Goal: Information Seeking & Learning: Learn about a topic

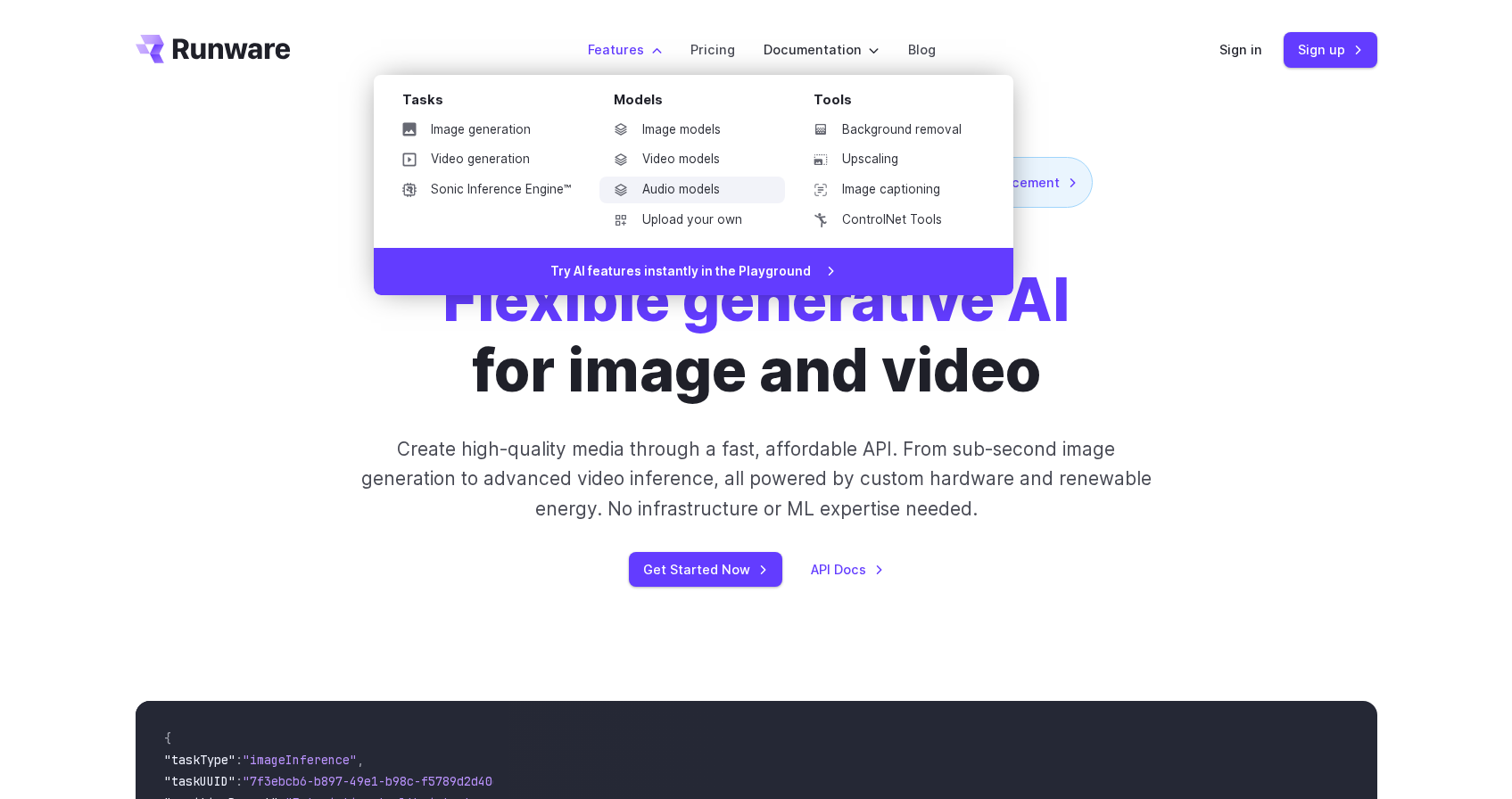
click at [683, 182] on link "Audio models" at bounding box center [691, 189] width 185 height 27
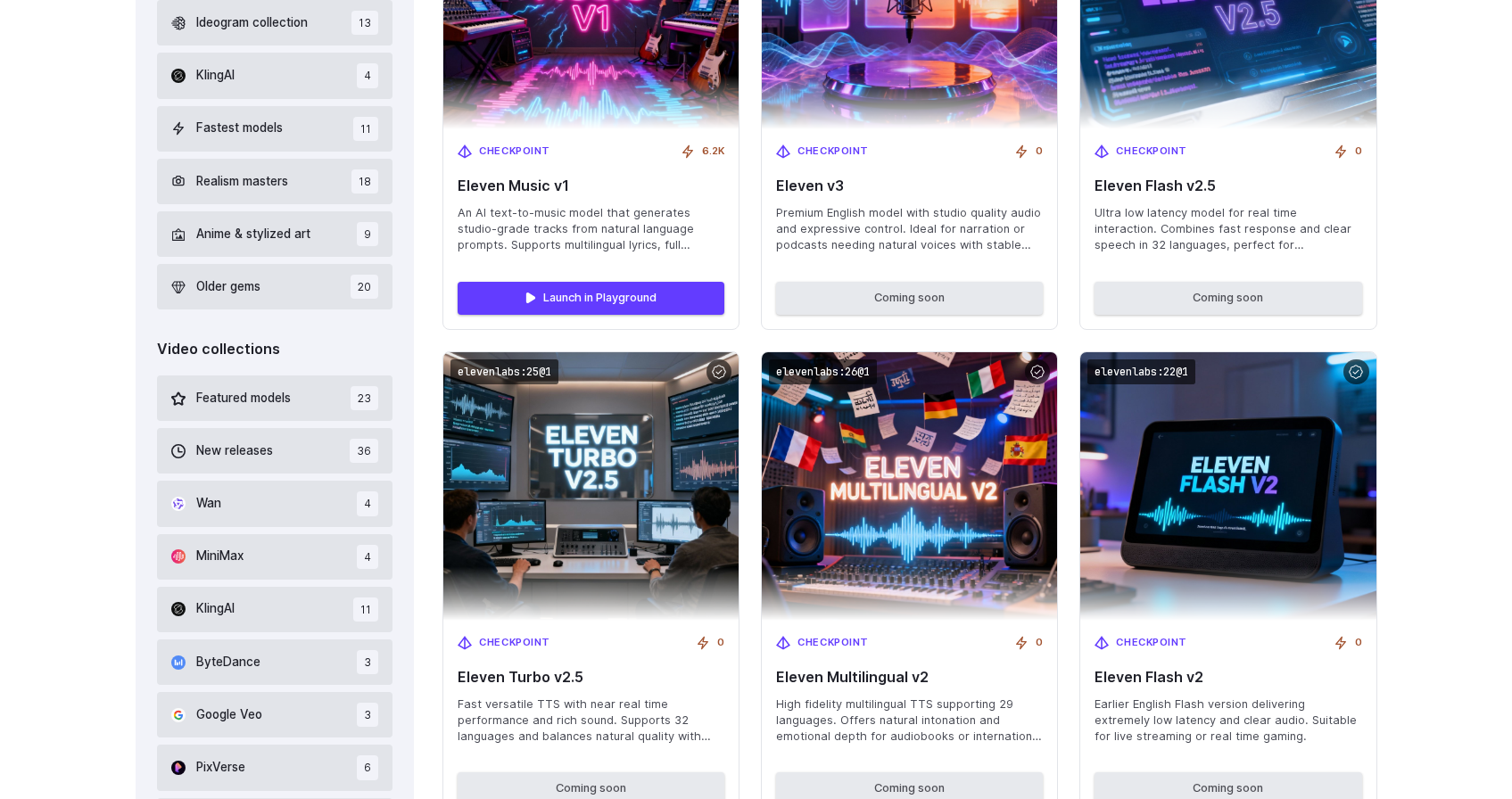
scroll to position [708, 0]
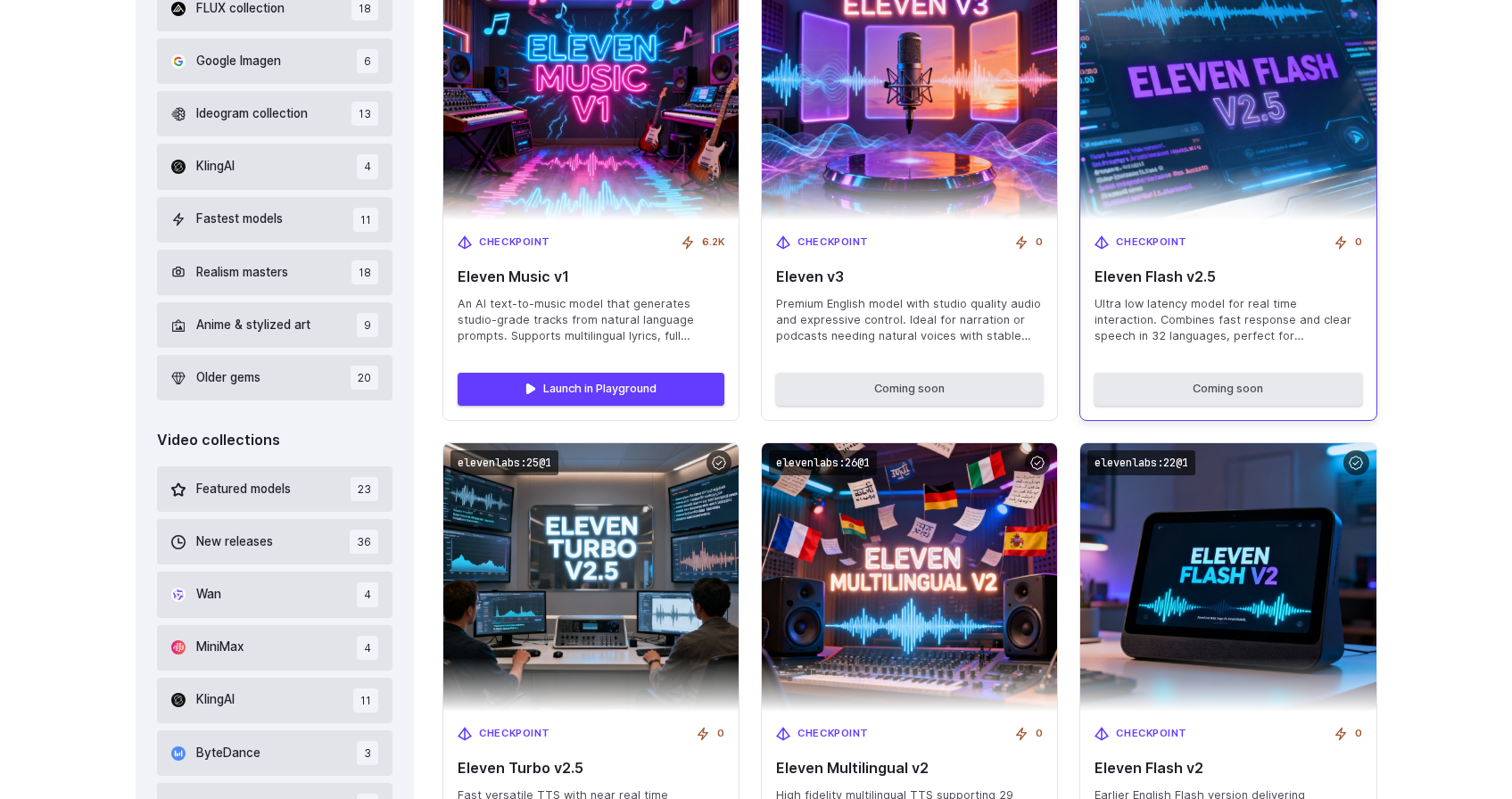
click at [1192, 308] on span "Ultra low latency model for real time interaction. Combines fast response and c…" at bounding box center [1227, 320] width 267 height 48
click at [1186, 275] on span "Eleven Flash v2.5" at bounding box center [1227, 277] width 267 height 17
click at [1161, 240] on span "Checkpoint" at bounding box center [1151, 242] width 71 height 16
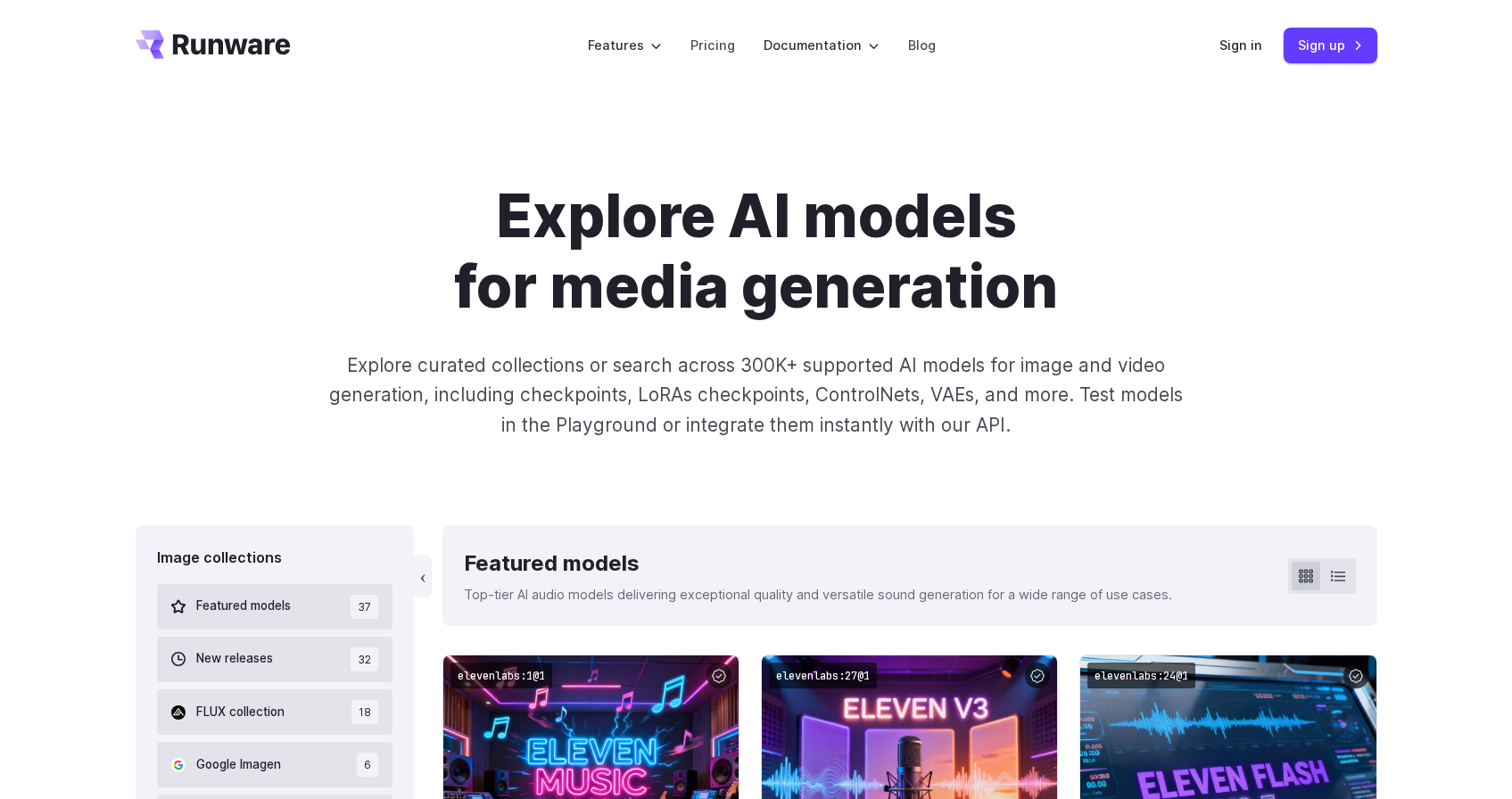
scroll to position [0, 0]
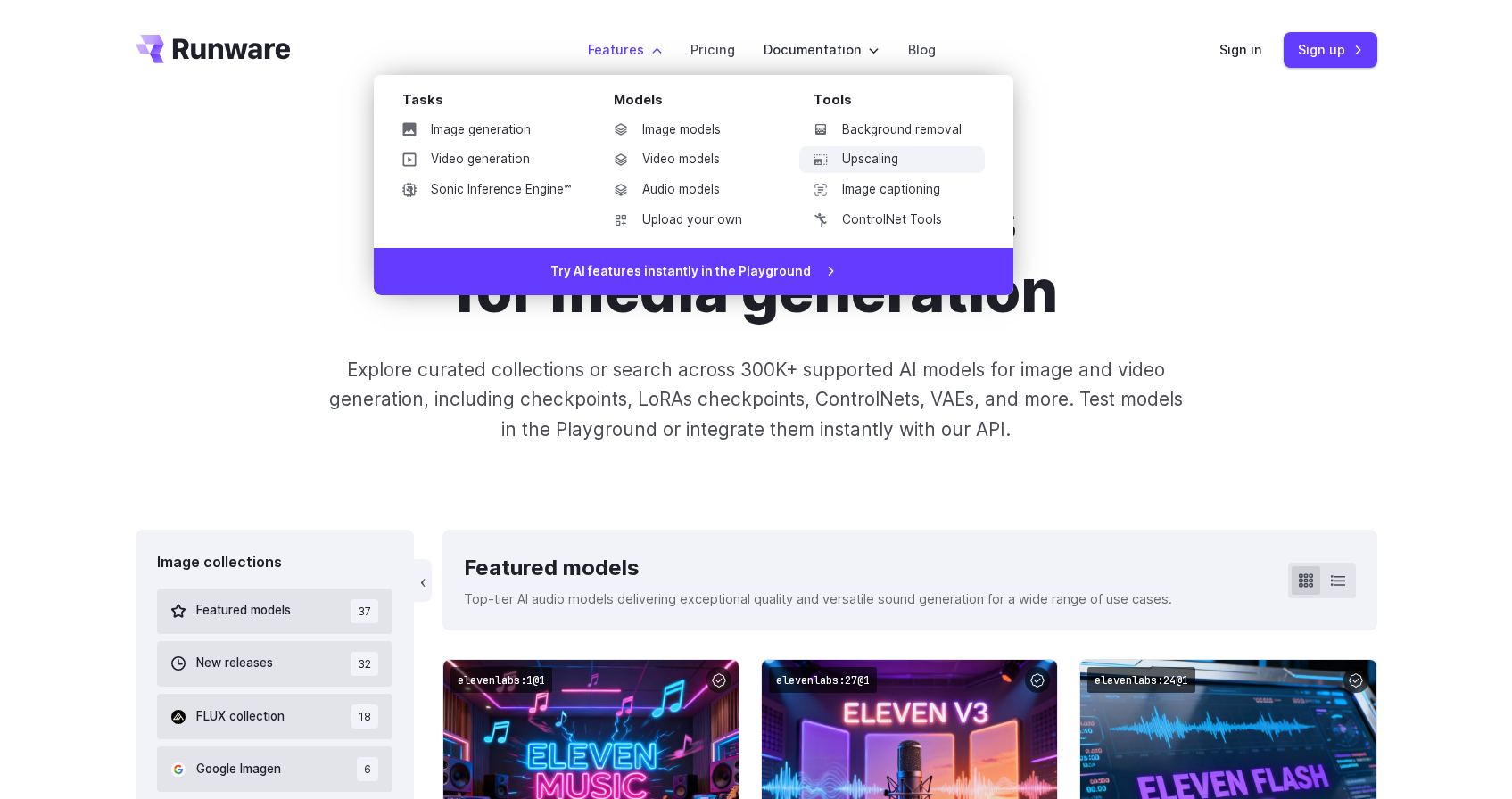
click at [892, 159] on link "Upscaling" at bounding box center [891, 159] width 185 height 27
click at [862, 195] on link "Image captioning" at bounding box center [891, 189] width 185 height 27
click at [870, 214] on link "ControlNet Tools" at bounding box center [891, 220] width 185 height 27
click at [520, 191] on link "Sonic Inference Engine™" at bounding box center [487, 189] width 197 height 27
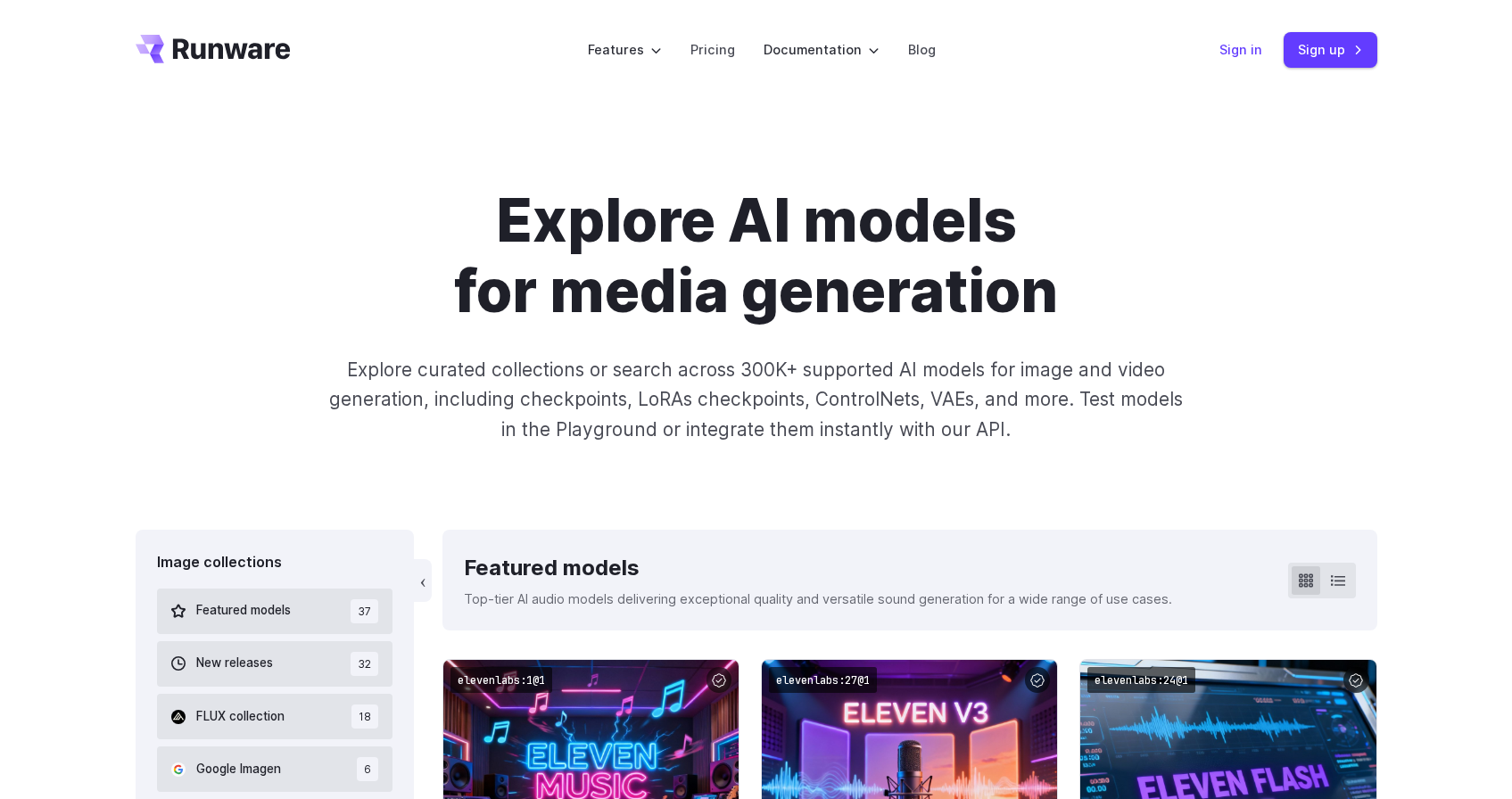
click at [1242, 52] on link "Sign in" at bounding box center [1240, 49] width 42 height 21
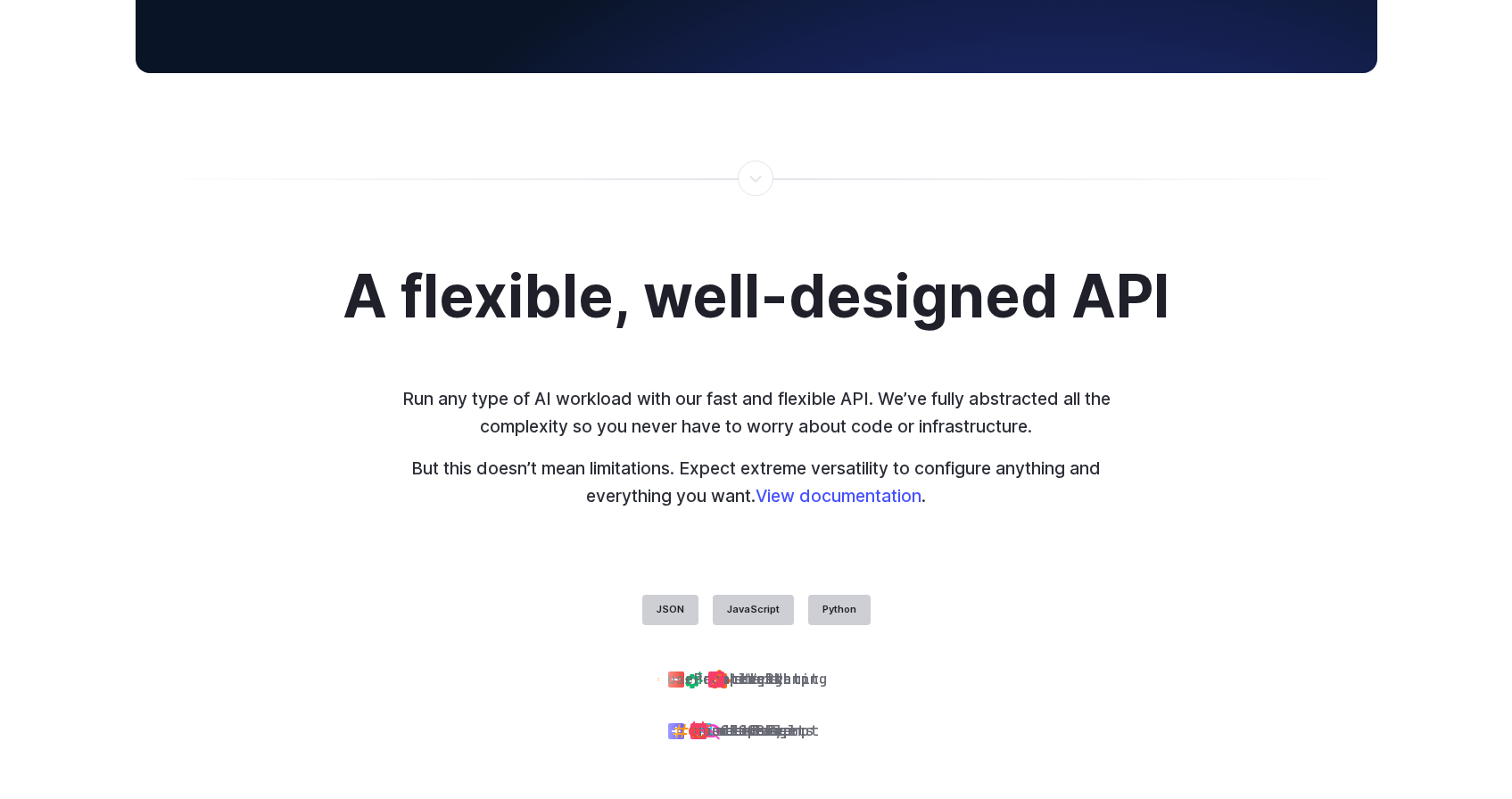
scroll to position [4201, 0]
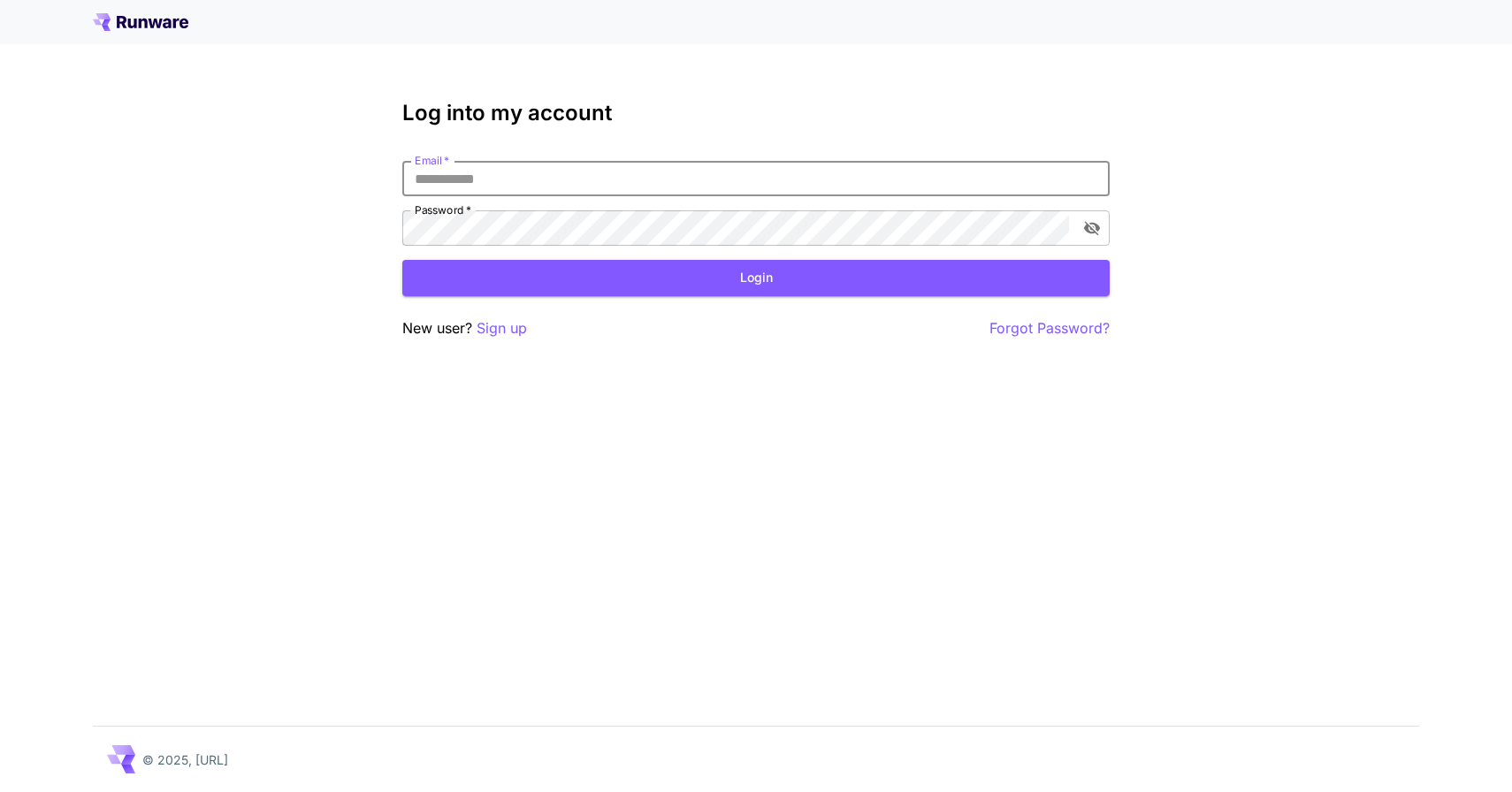
click at [722, 172] on input "Email   *" at bounding box center [756, 179] width 707 height 35
type input "**********"
click at [623, 277] on button "Login" at bounding box center [756, 277] width 707 height 36
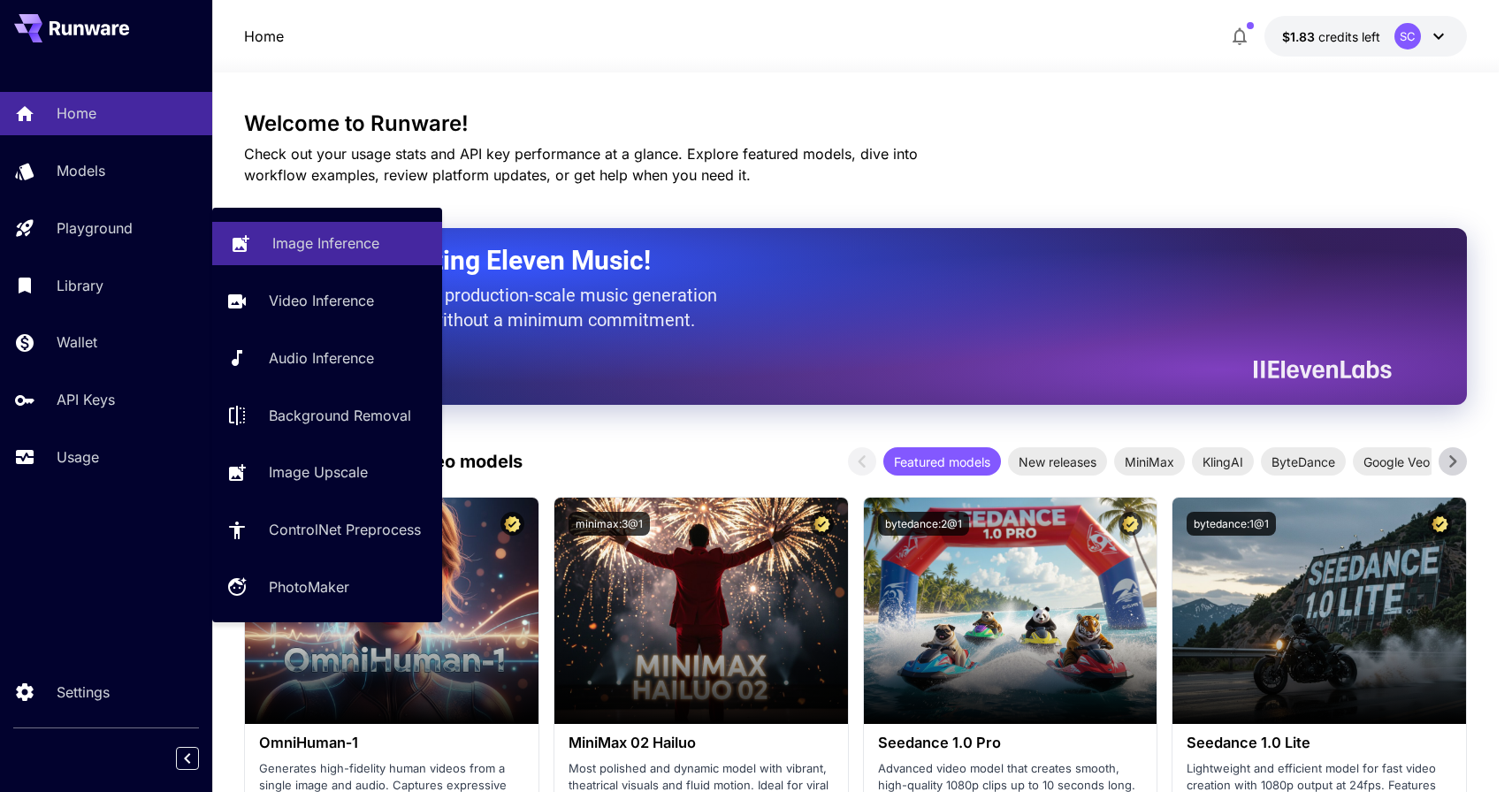
click at [293, 252] on p "Image Inference" at bounding box center [326, 243] width 107 height 21
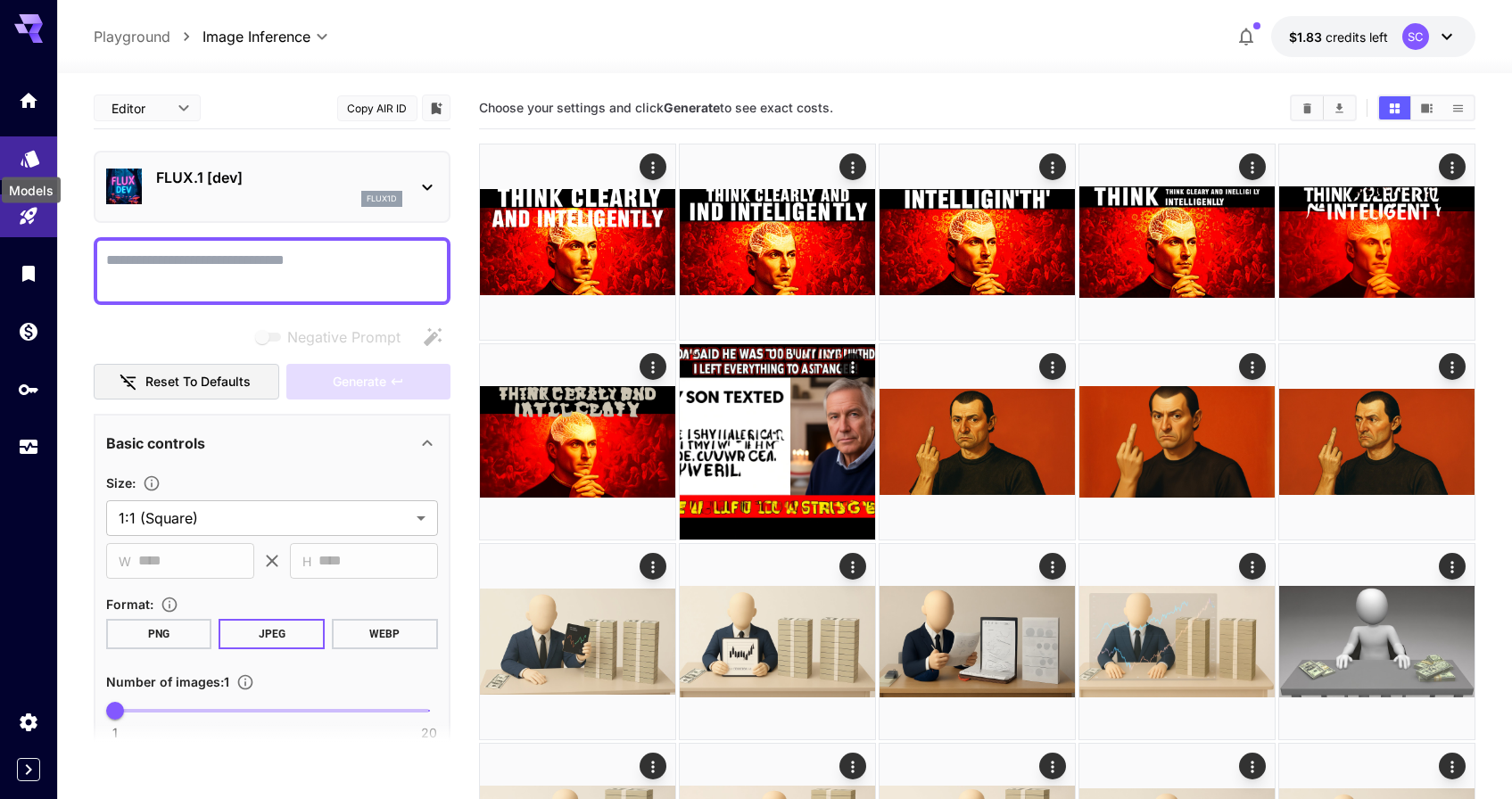
click at [26, 159] on icon "Models" at bounding box center [31, 155] width 22 height 22
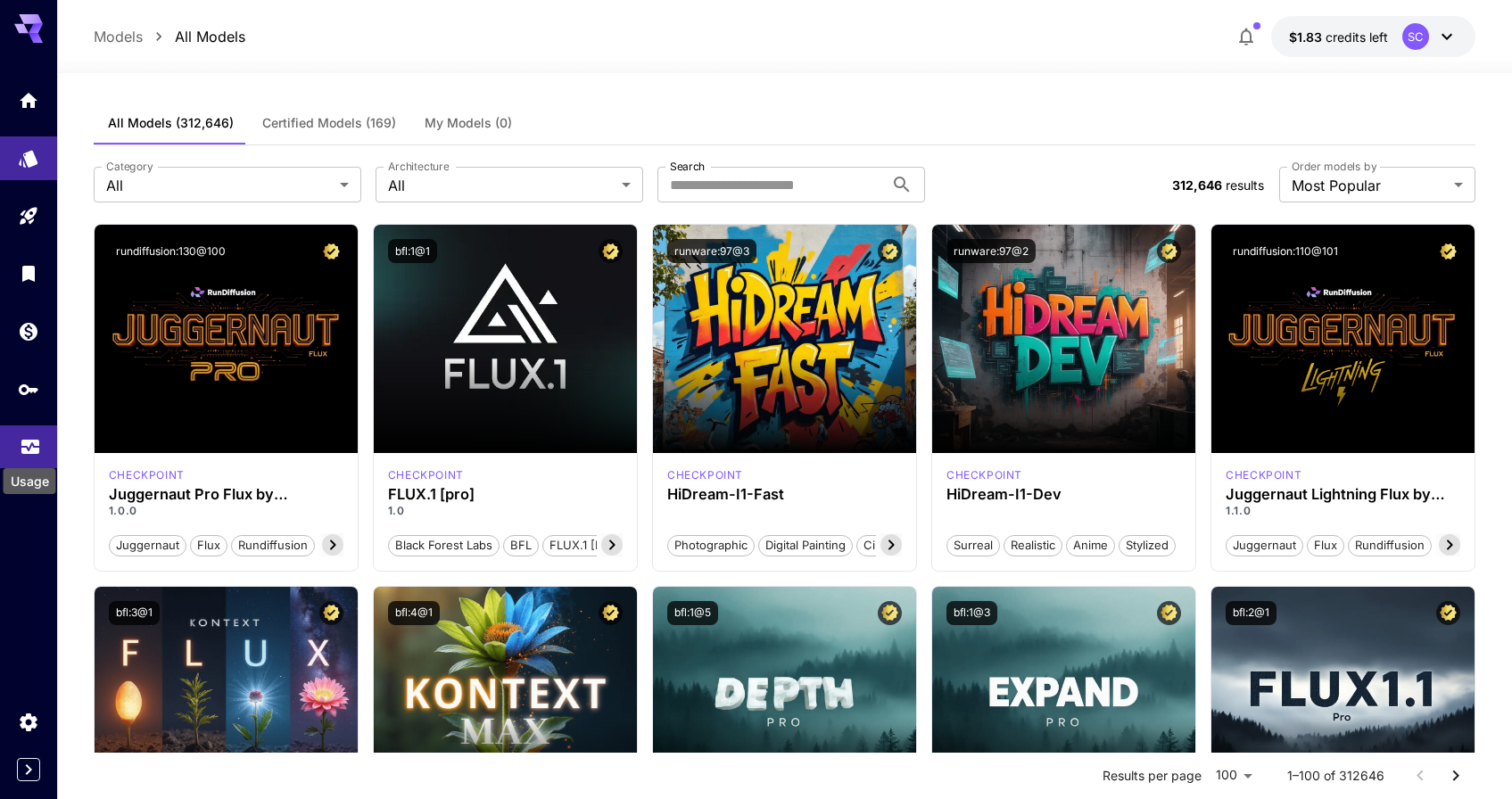
click at [21, 453] on icon "Usage" at bounding box center [31, 442] width 22 height 22
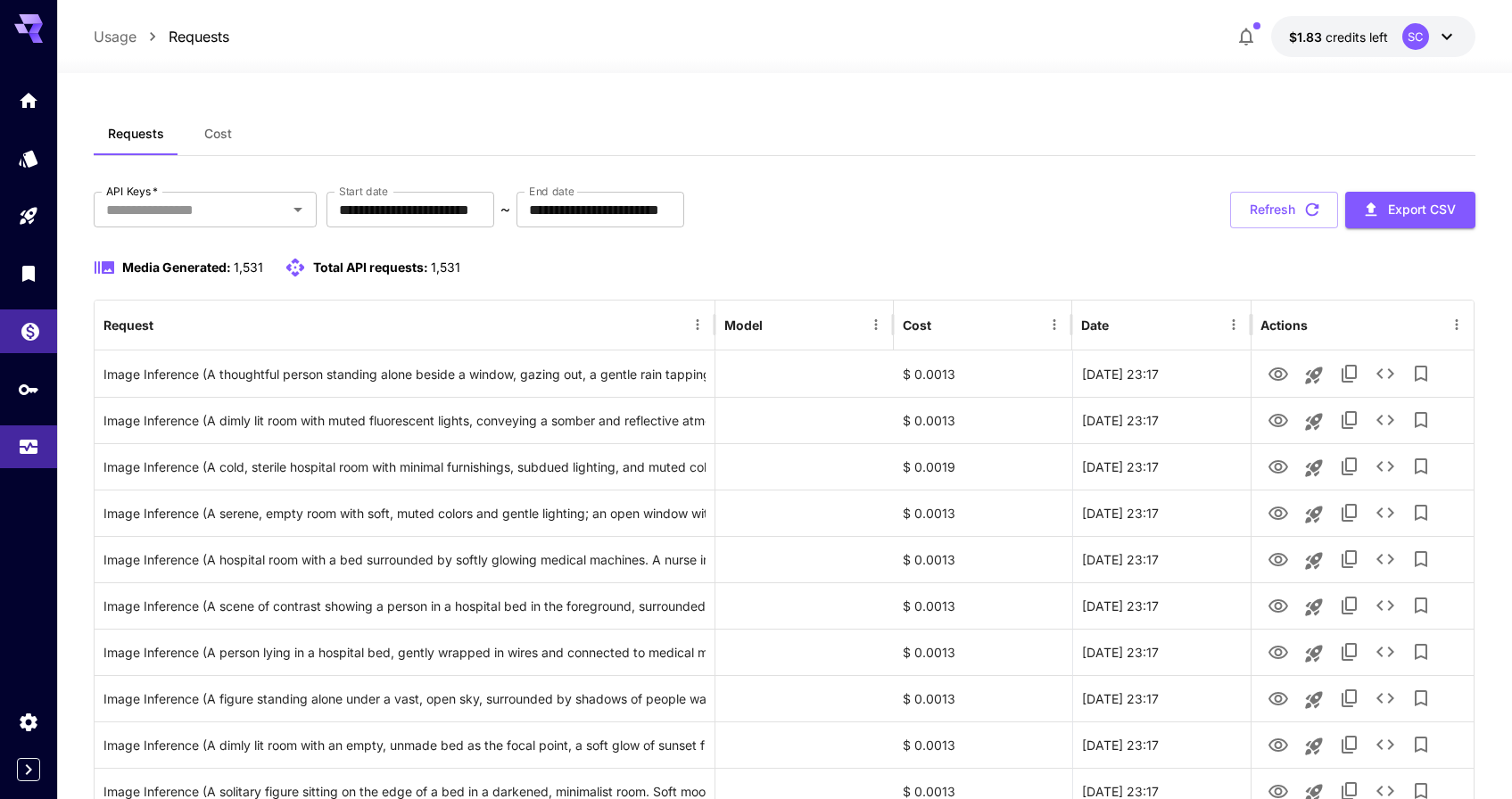
click at [30, 347] on link at bounding box center [29, 331] width 57 height 43
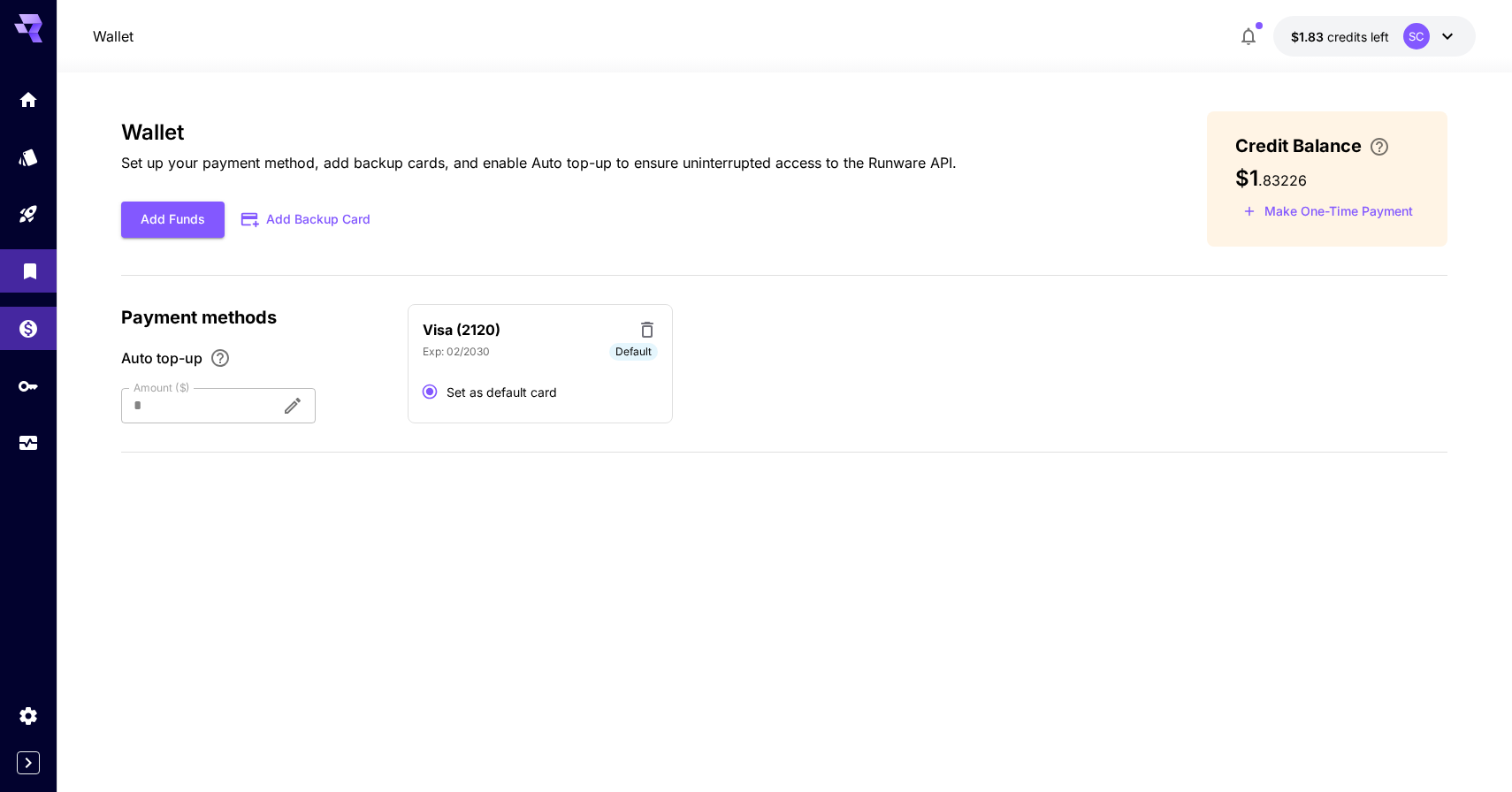
click at [32, 277] on icon "Library" at bounding box center [30, 269] width 21 height 21
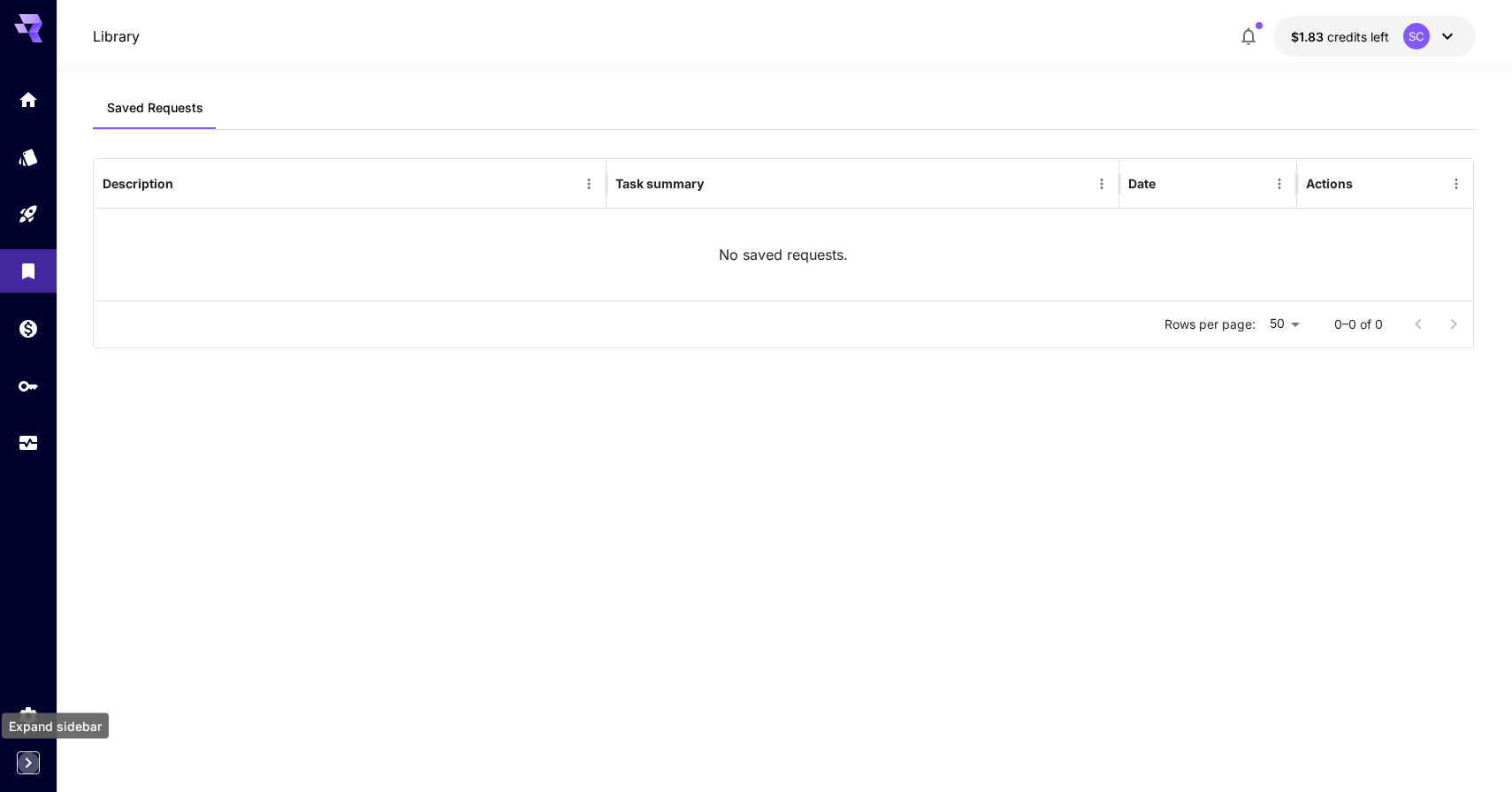
click at [30, 753] on icon "Expand sidebar" at bounding box center [28, 764] width 21 height 21
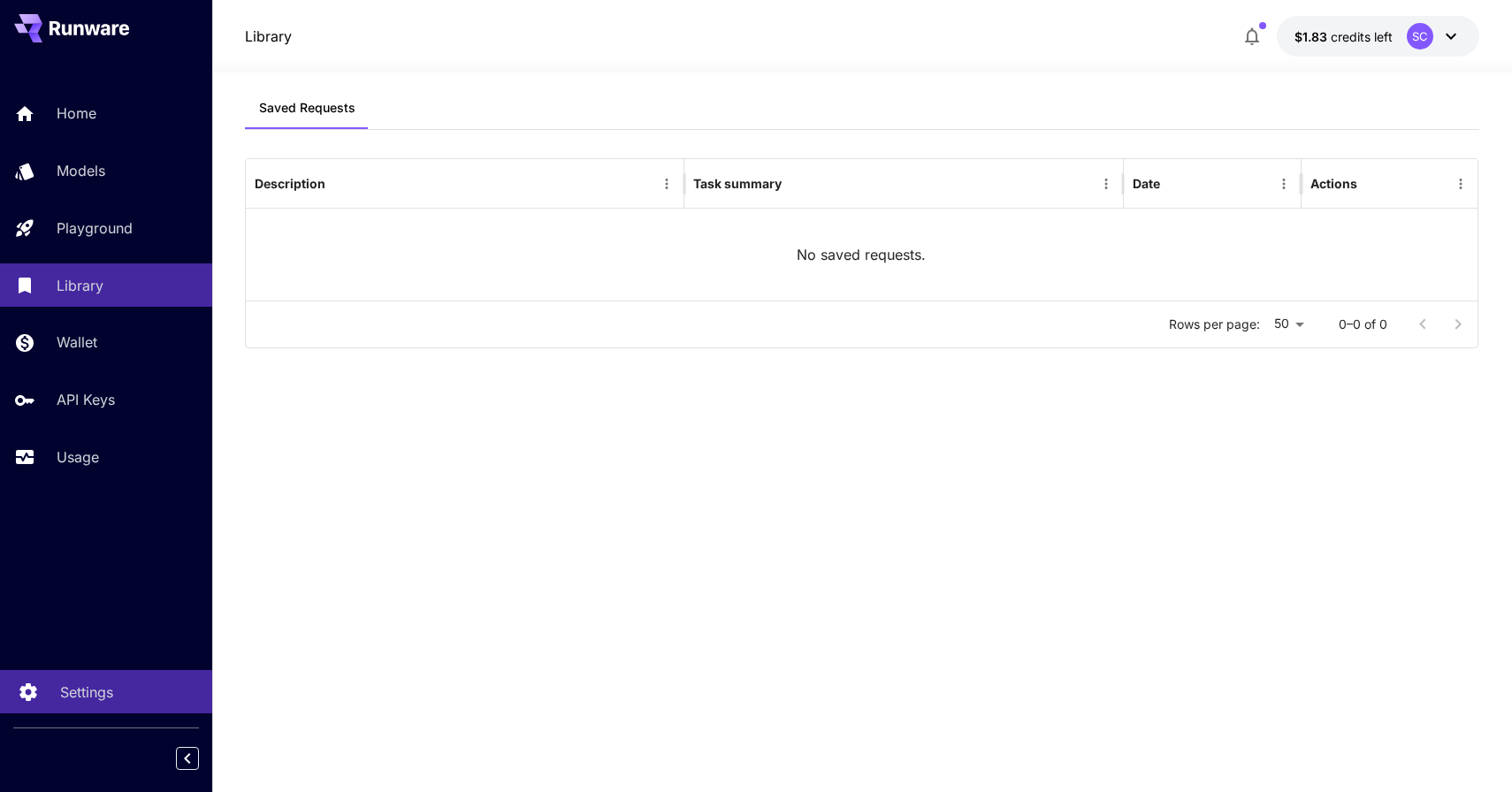
click at [55, 680] on link "Settings" at bounding box center [105, 691] width 212 height 43
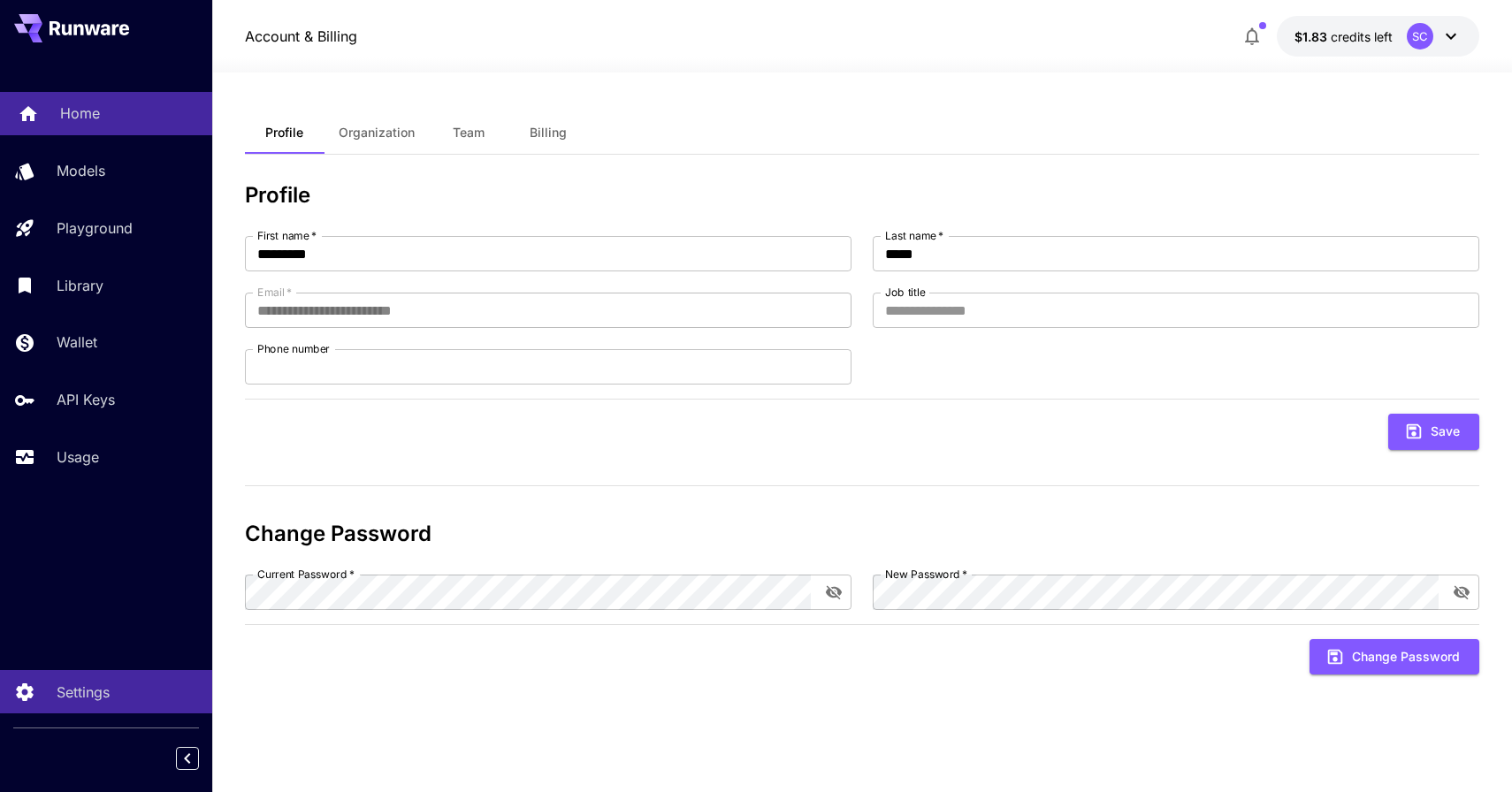
click at [106, 122] on div "Home" at bounding box center [129, 113] width 138 height 21
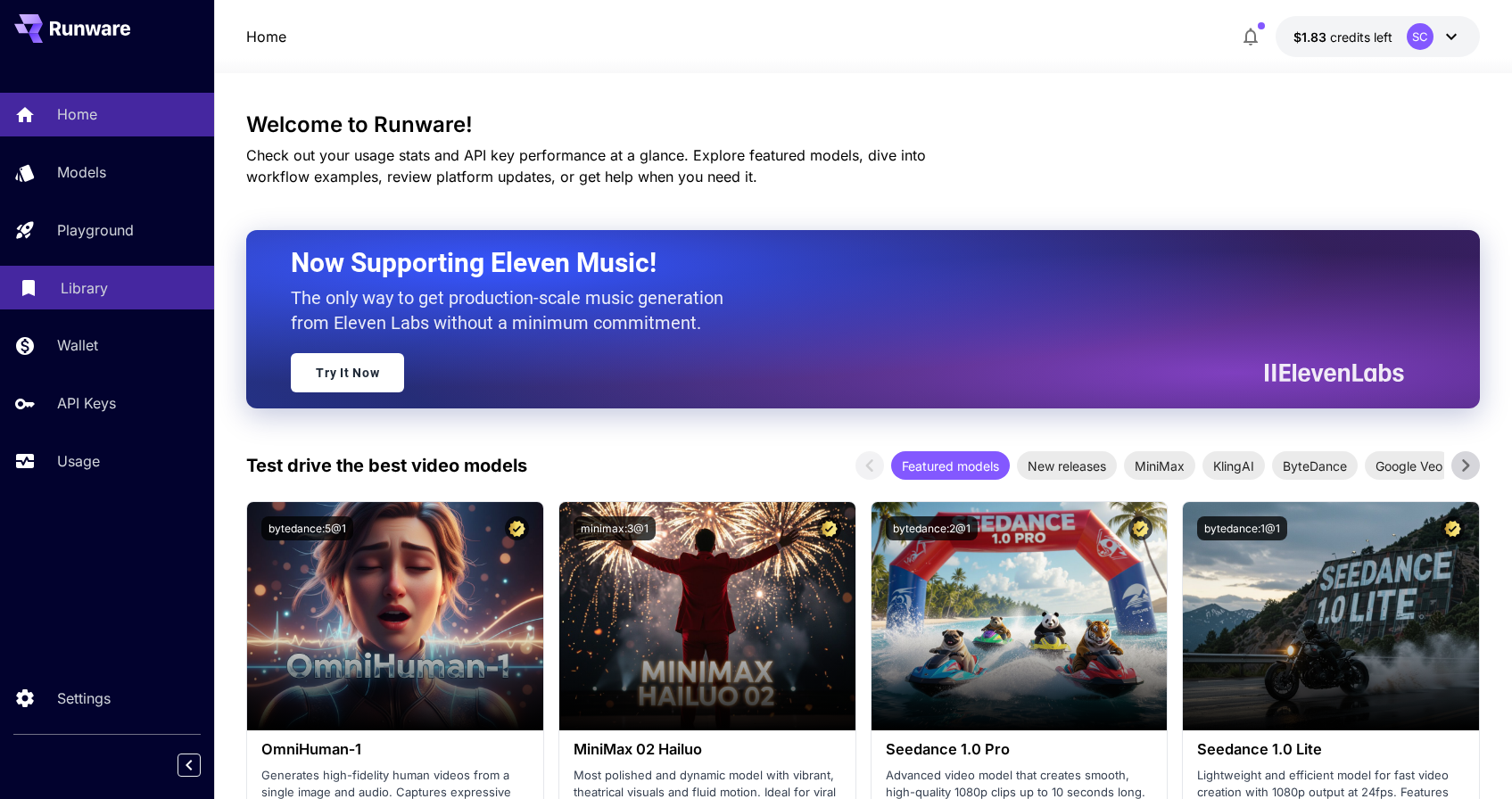
click at [103, 283] on p "Library" at bounding box center [85, 289] width 47 height 22
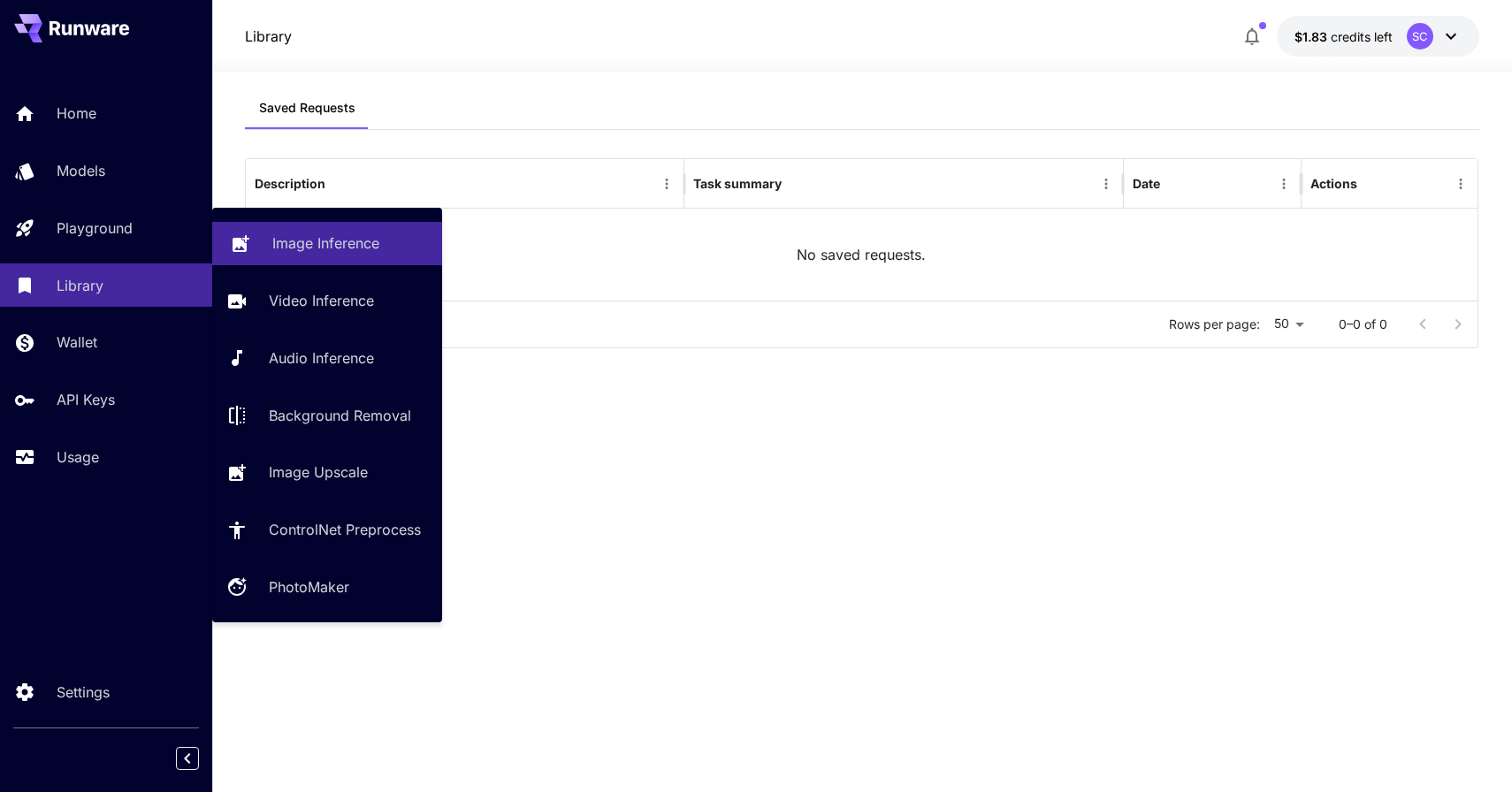
click at [341, 240] on p "Image Inference" at bounding box center [326, 243] width 107 height 21
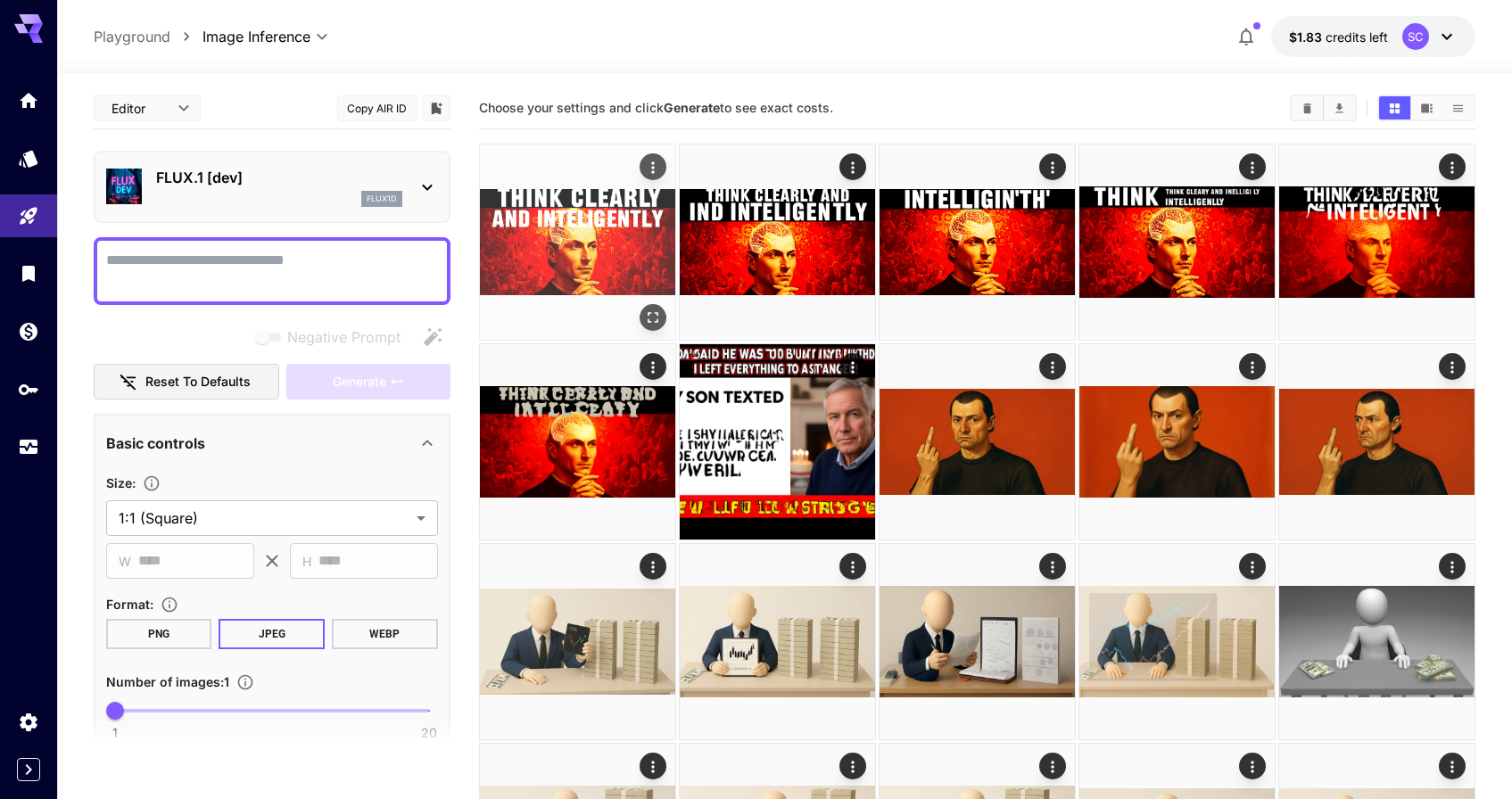
click at [555, 241] on img at bounding box center [577, 242] width 195 height 195
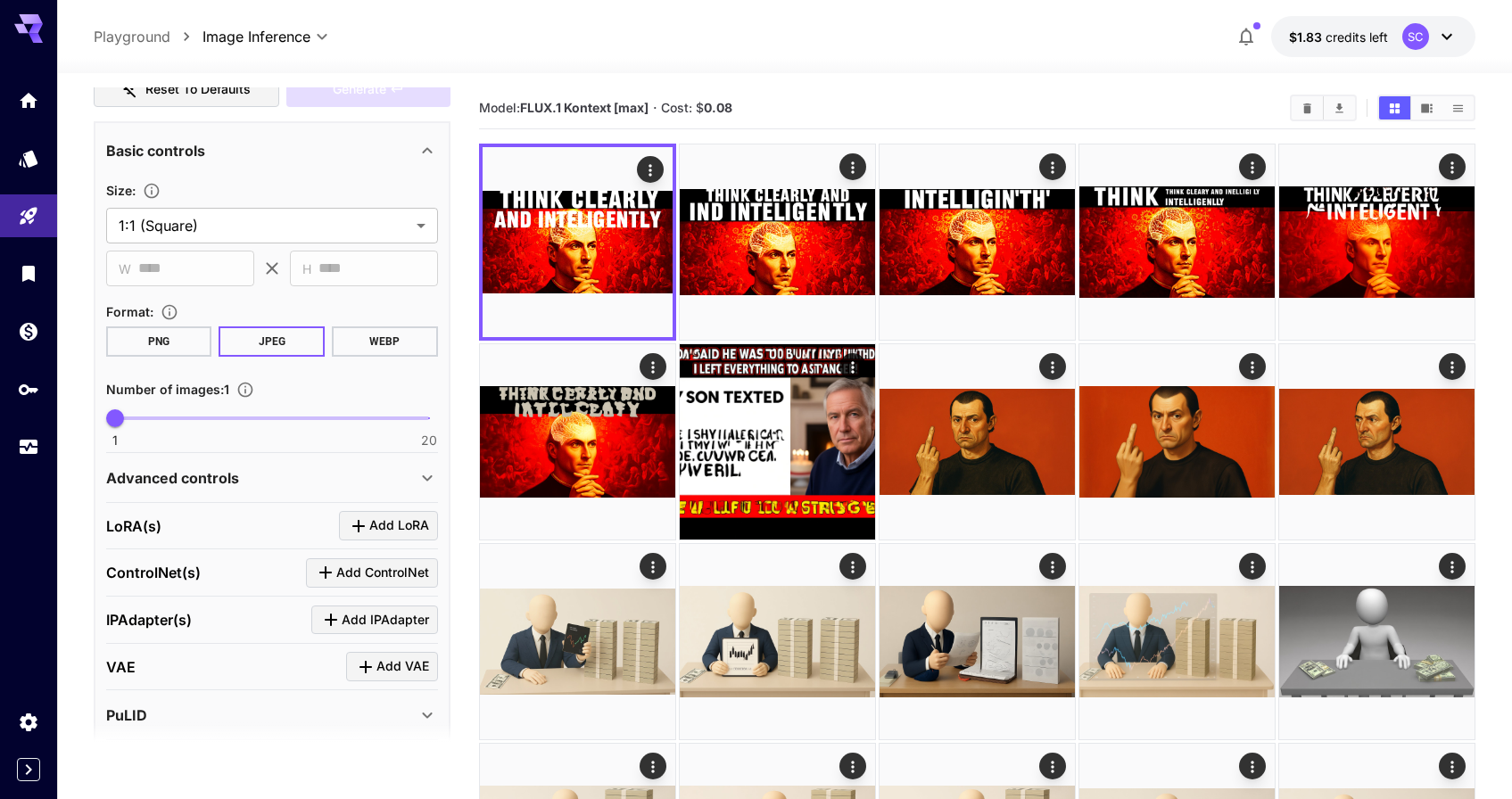
scroll to position [410, 0]
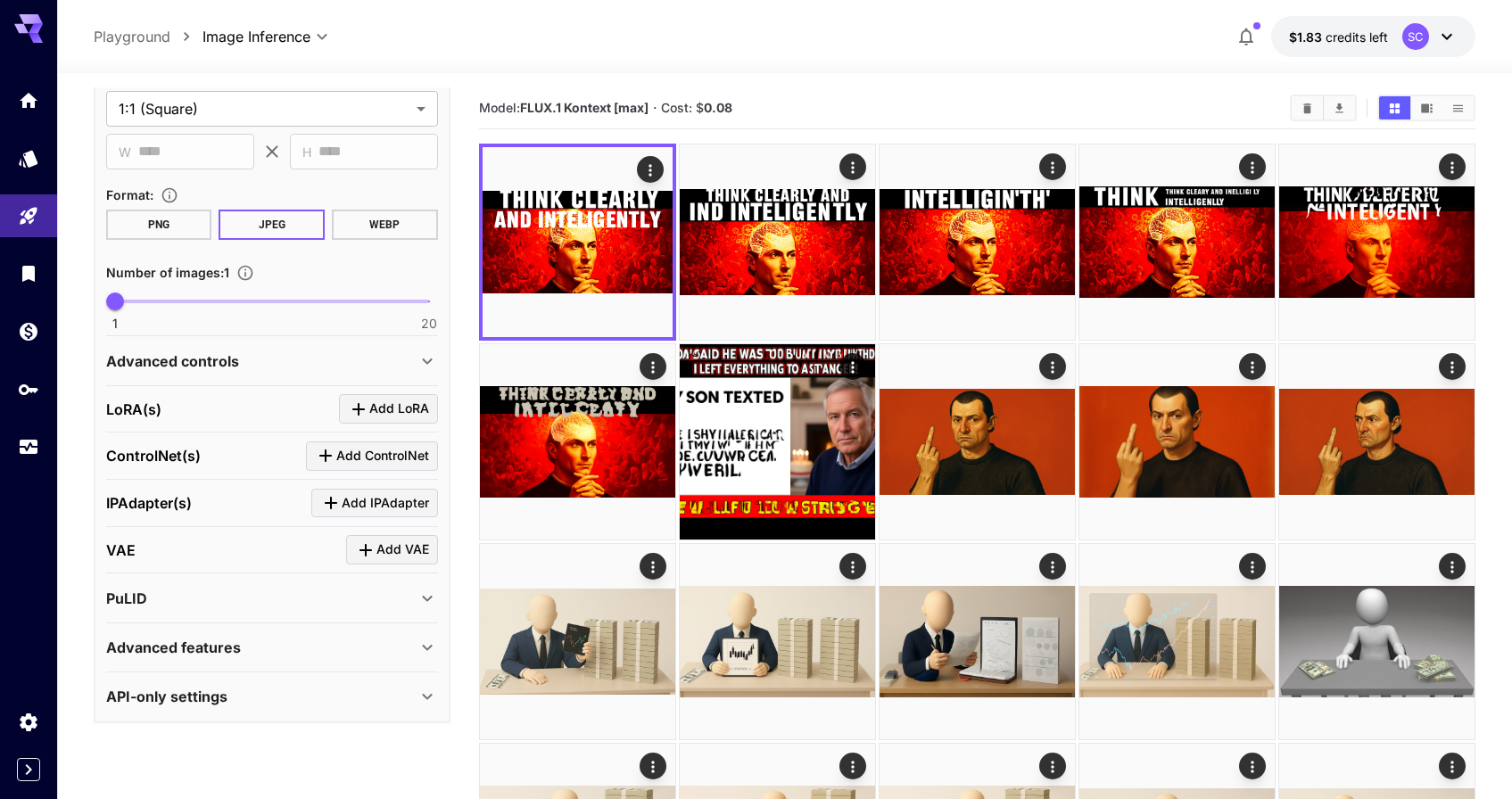
click at [253, 638] on div "Advanced features" at bounding box center [261, 647] width 310 height 22
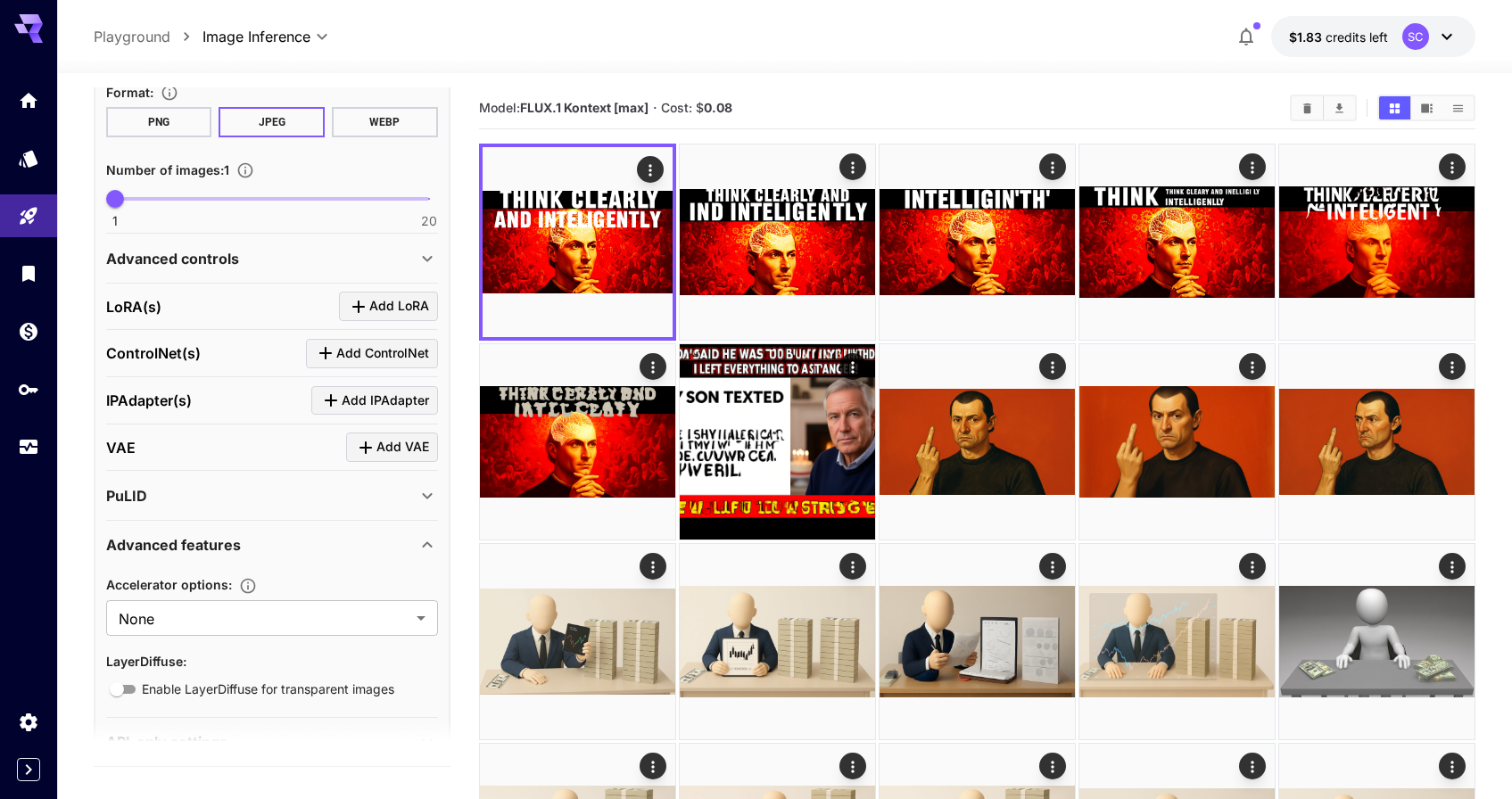
scroll to position [559, 0]
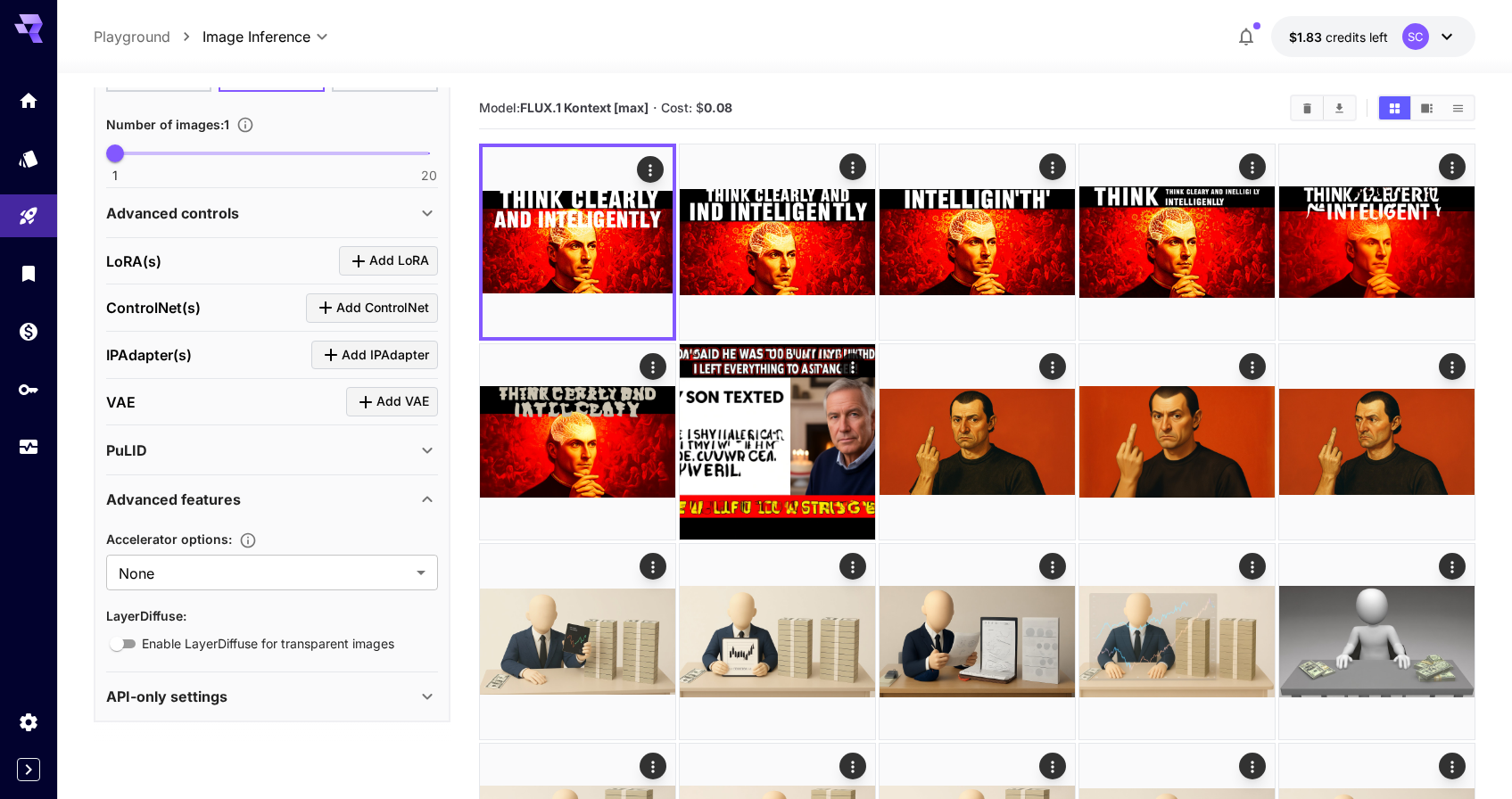
click at [246, 686] on div "API-only settings" at bounding box center [261, 697] width 310 height 22
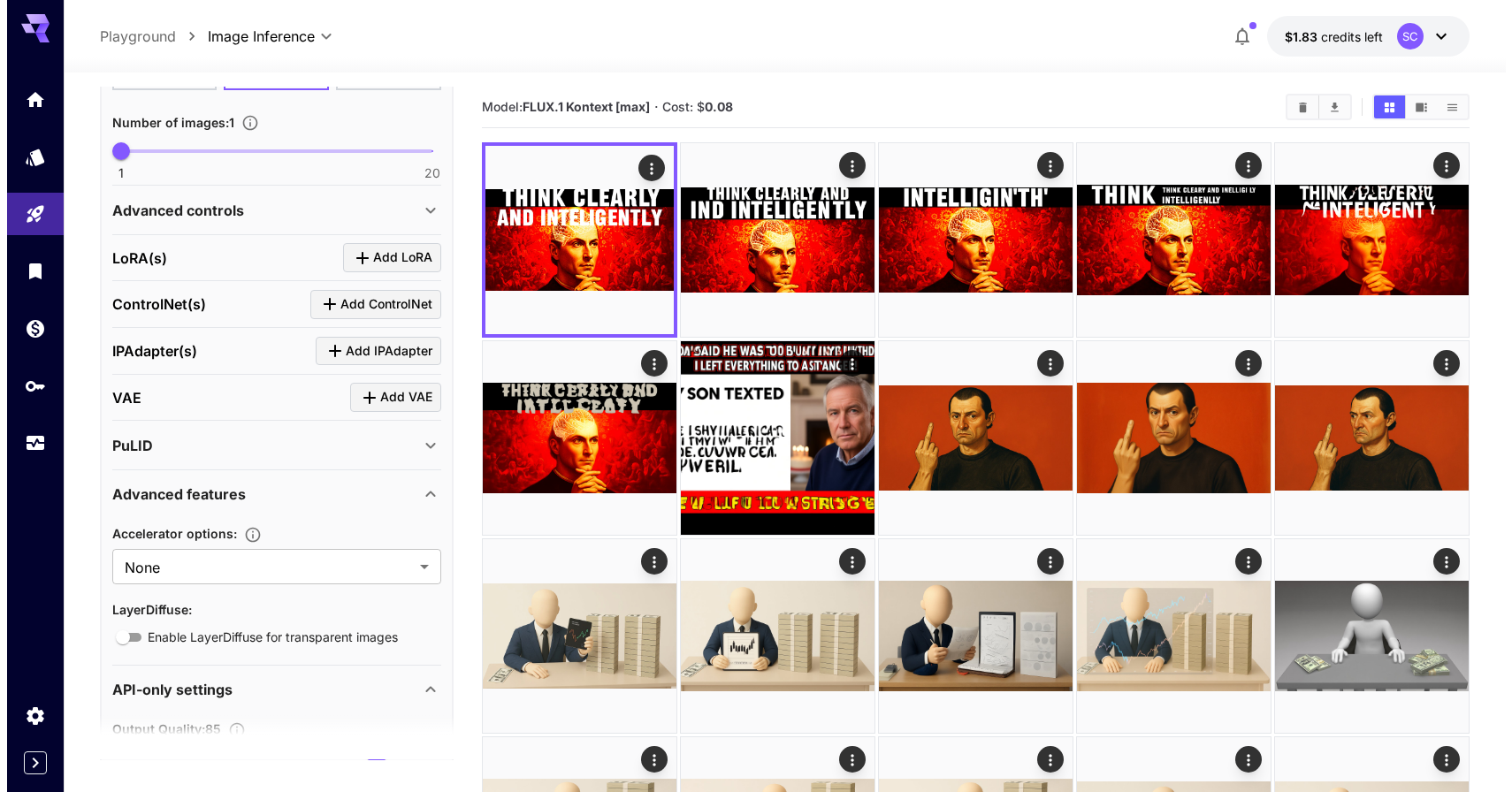
scroll to position [0, 0]
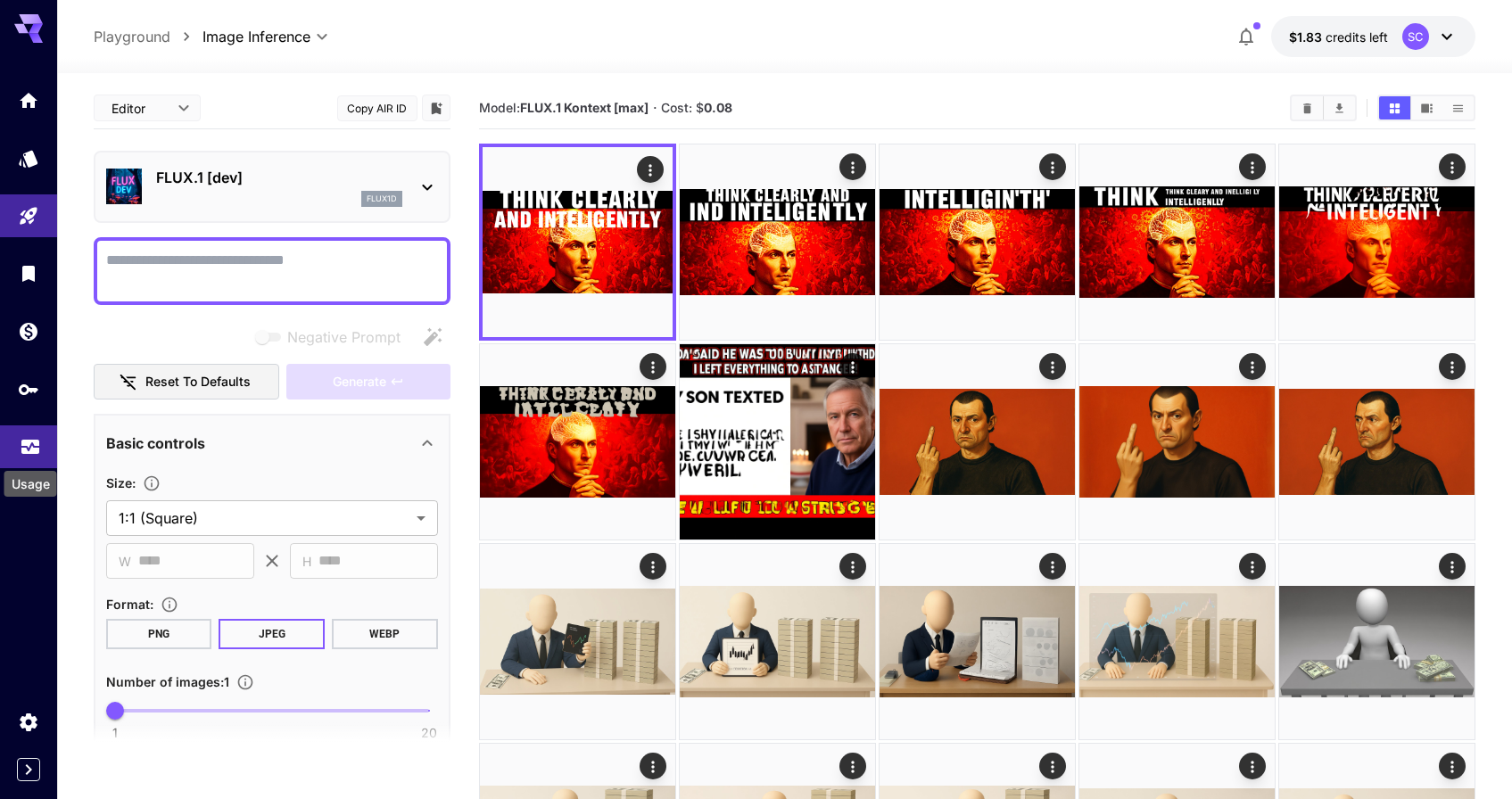
click at [27, 445] on icon "Usage" at bounding box center [31, 447] width 22 height 22
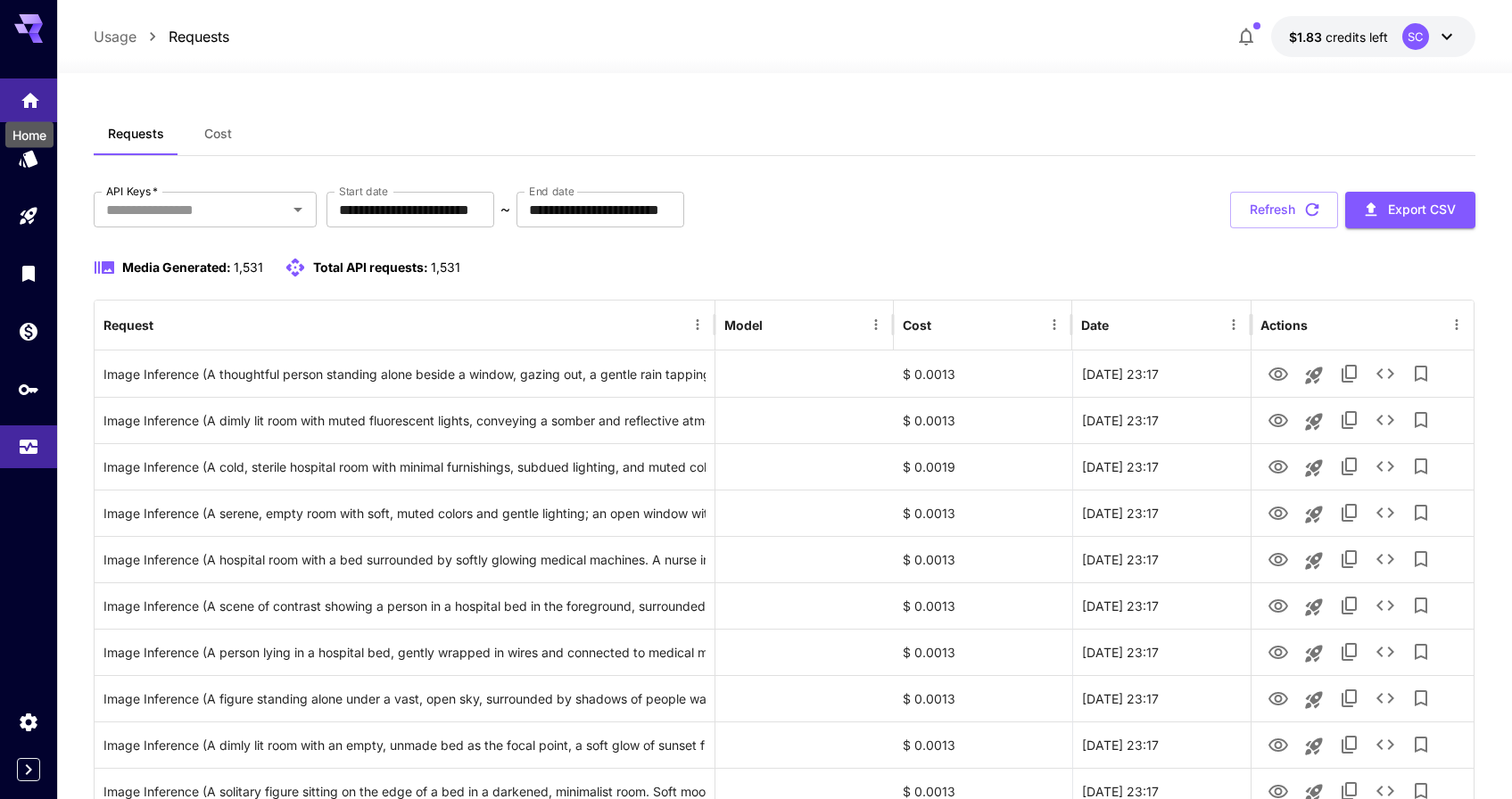
click at [31, 108] on icon "Home" at bounding box center [31, 100] width 22 height 22
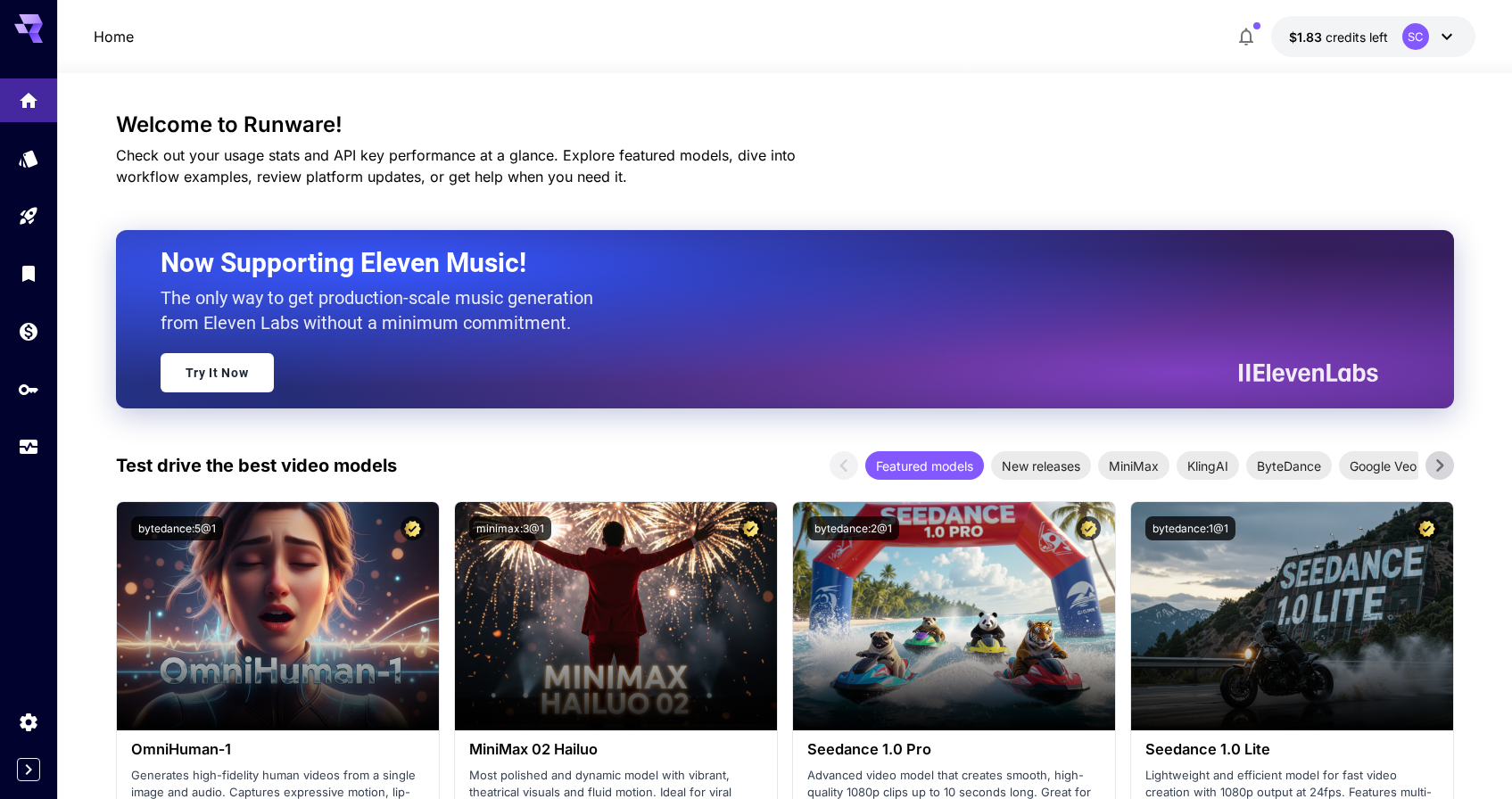
click at [30, 26] on icon at bounding box center [28, 28] width 29 height 29
click at [1431, 28] on div "SC" at bounding box center [1429, 36] width 55 height 27
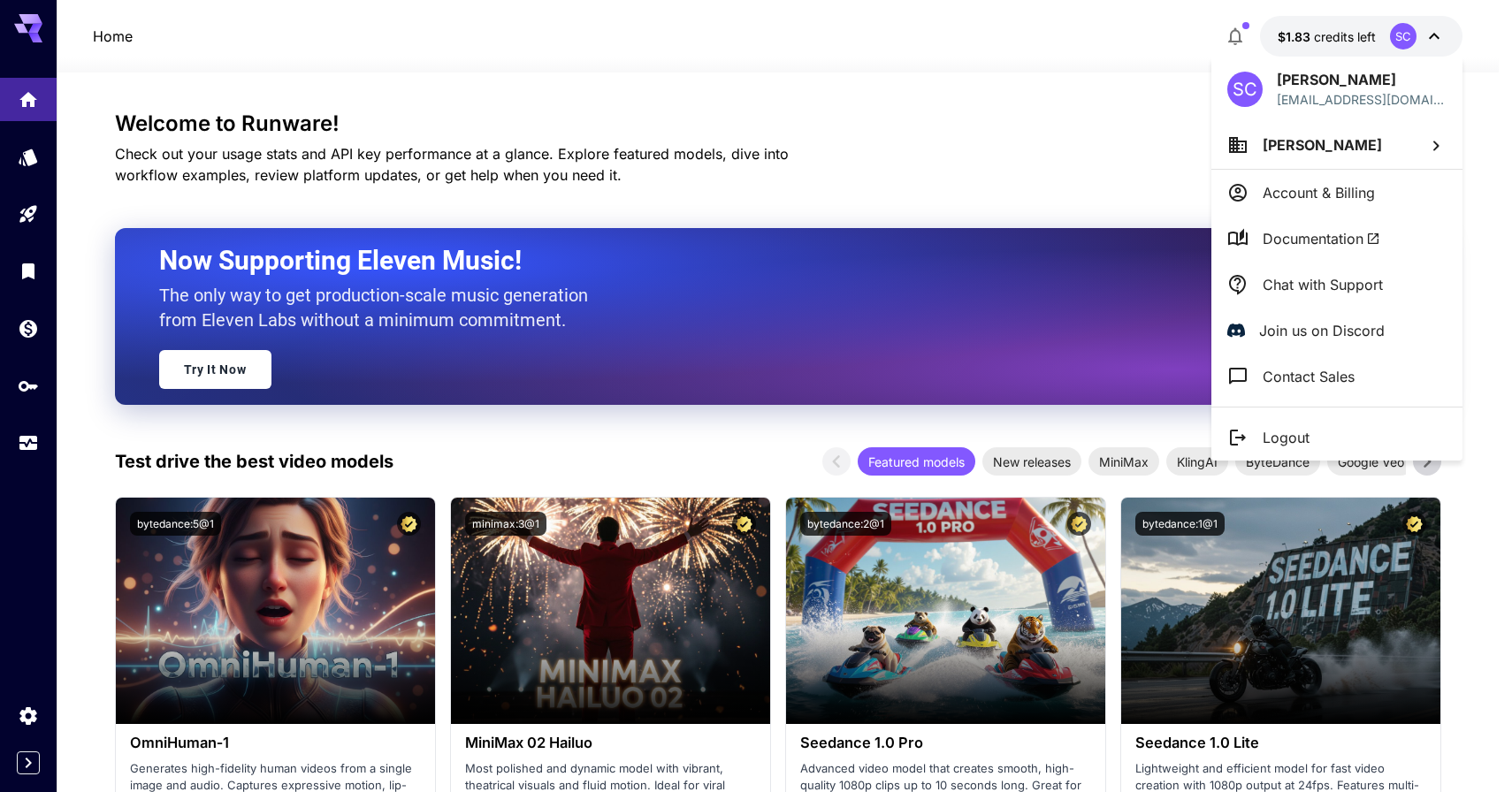
click at [1332, 233] on span "Documentation" at bounding box center [1322, 239] width 117 height 21
